Goal: Transaction & Acquisition: Purchase product/service

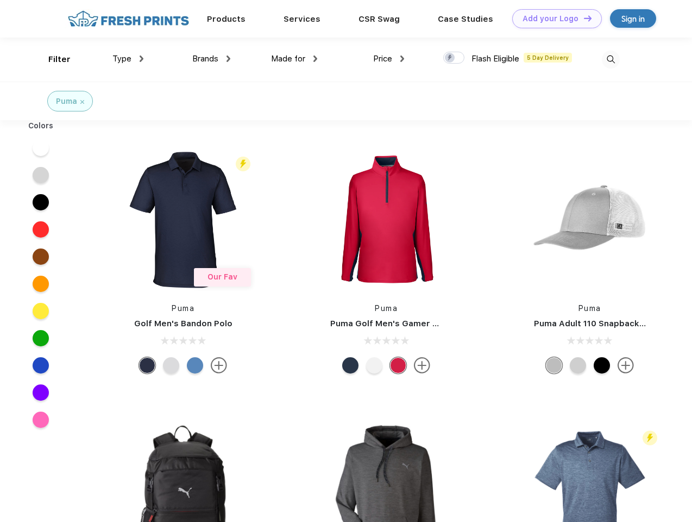
click at [553, 18] on link "Add your Logo Design Tool" at bounding box center [557, 18] width 90 height 19
click at [0, 0] on div "Design Tool" at bounding box center [0, 0] width 0 height 0
click at [583, 18] on link "Add your Logo Design Tool" at bounding box center [557, 18] width 90 height 19
click at [52, 59] on div "Filter" at bounding box center [59, 59] width 22 height 12
click at [128, 59] on span "Type" at bounding box center [121, 59] width 19 height 10
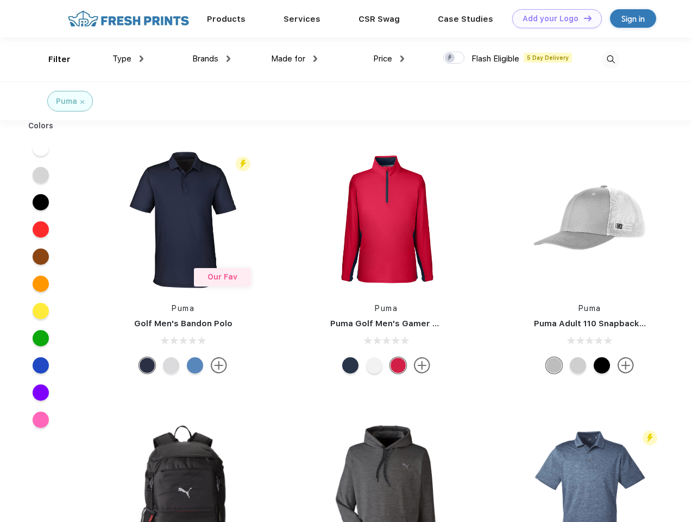
click at [211, 59] on span "Brands" at bounding box center [205, 59] width 26 height 10
click at [294, 59] on span "Made for" at bounding box center [288, 59] width 34 height 10
click at [389, 59] on span "Price" at bounding box center [382, 59] width 19 height 10
click at [454, 58] on div at bounding box center [453, 58] width 21 height 12
click at [450, 58] on input "checkbox" at bounding box center [446, 54] width 7 height 7
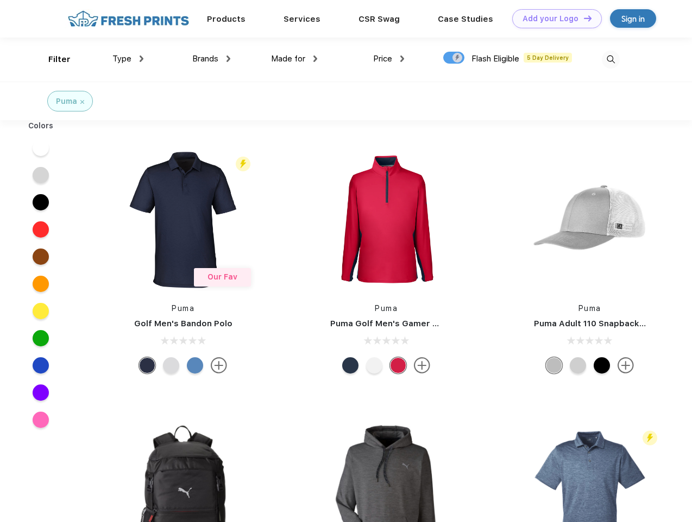
click at [611, 59] on img at bounding box center [611, 60] width 18 height 18
